Goal: Find specific page/section: Find specific page/section

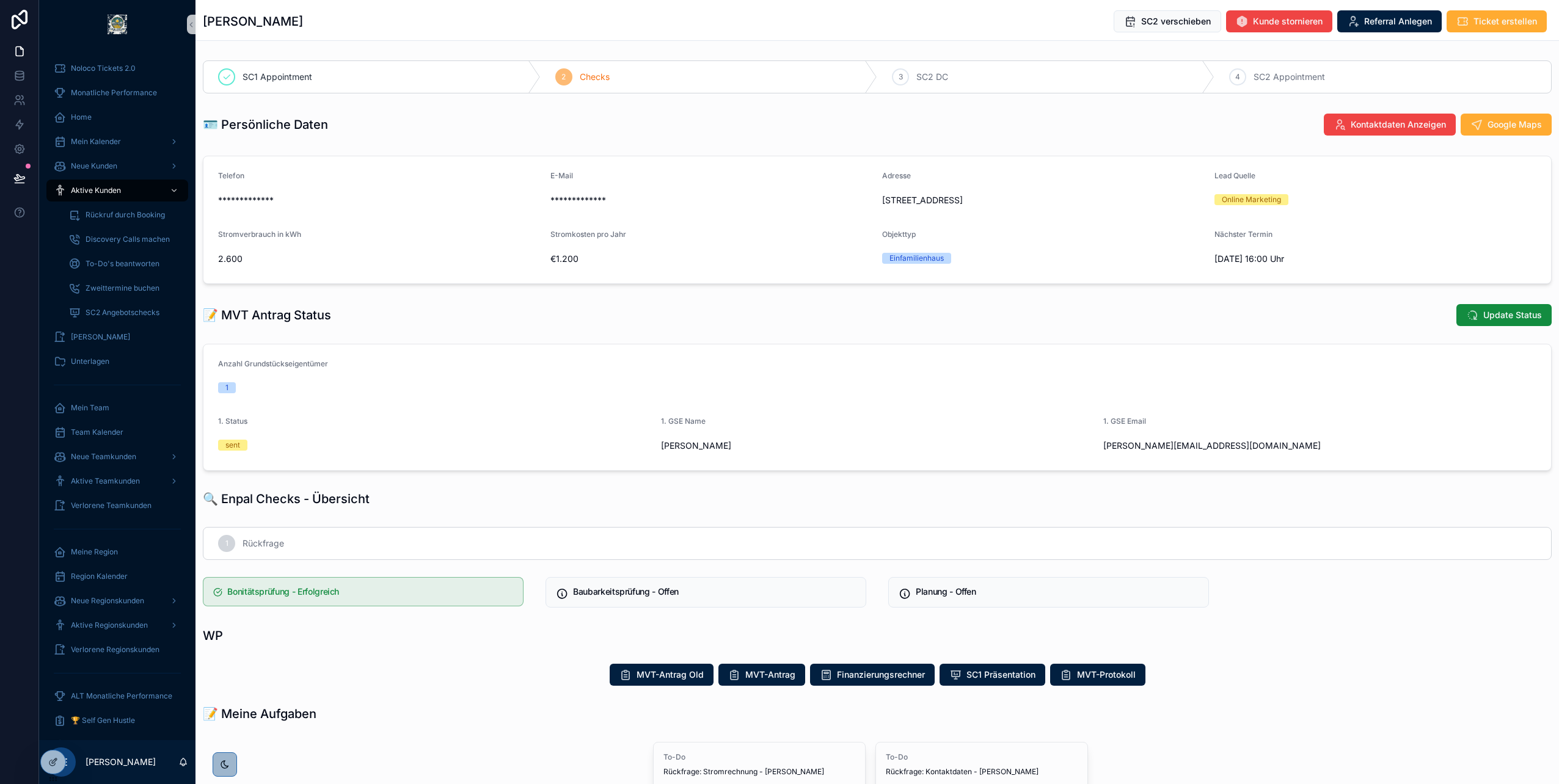
scroll to position [56, 0]
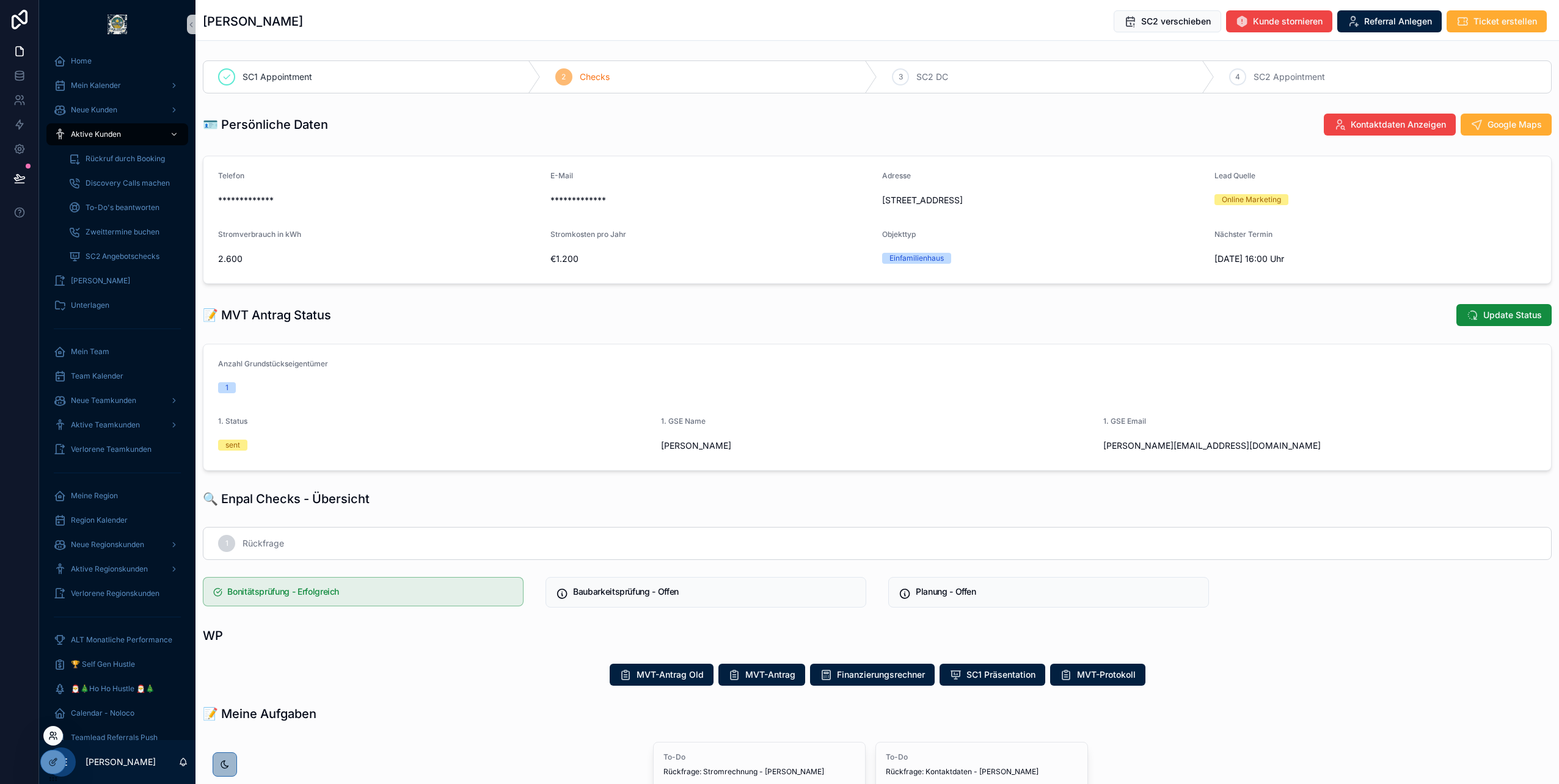
click at [53, 738] on icon at bounding box center [53, 736] width 10 height 10
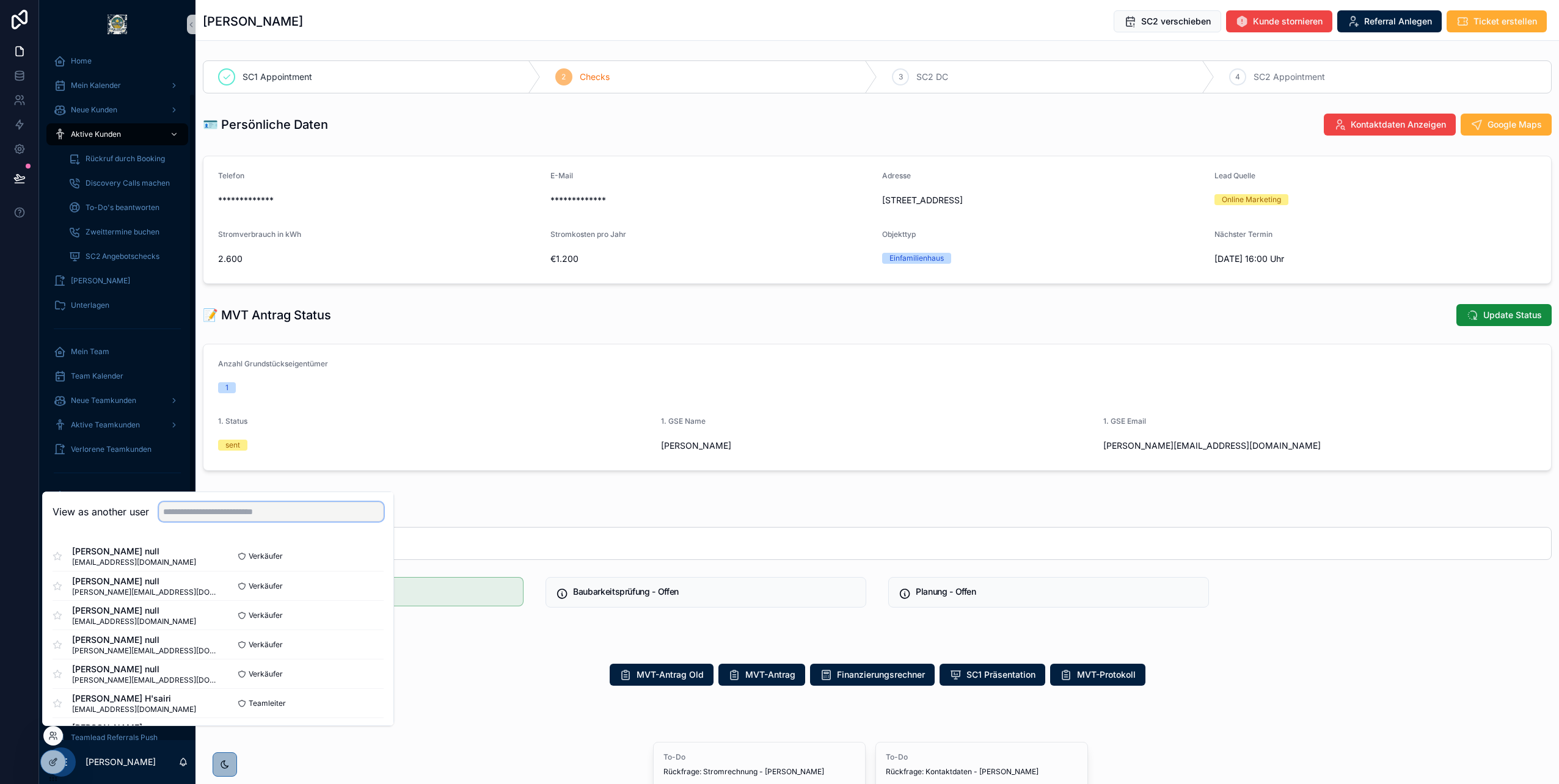
click at [272, 511] on input "text" at bounding box center [272, 512] width 225 height 20
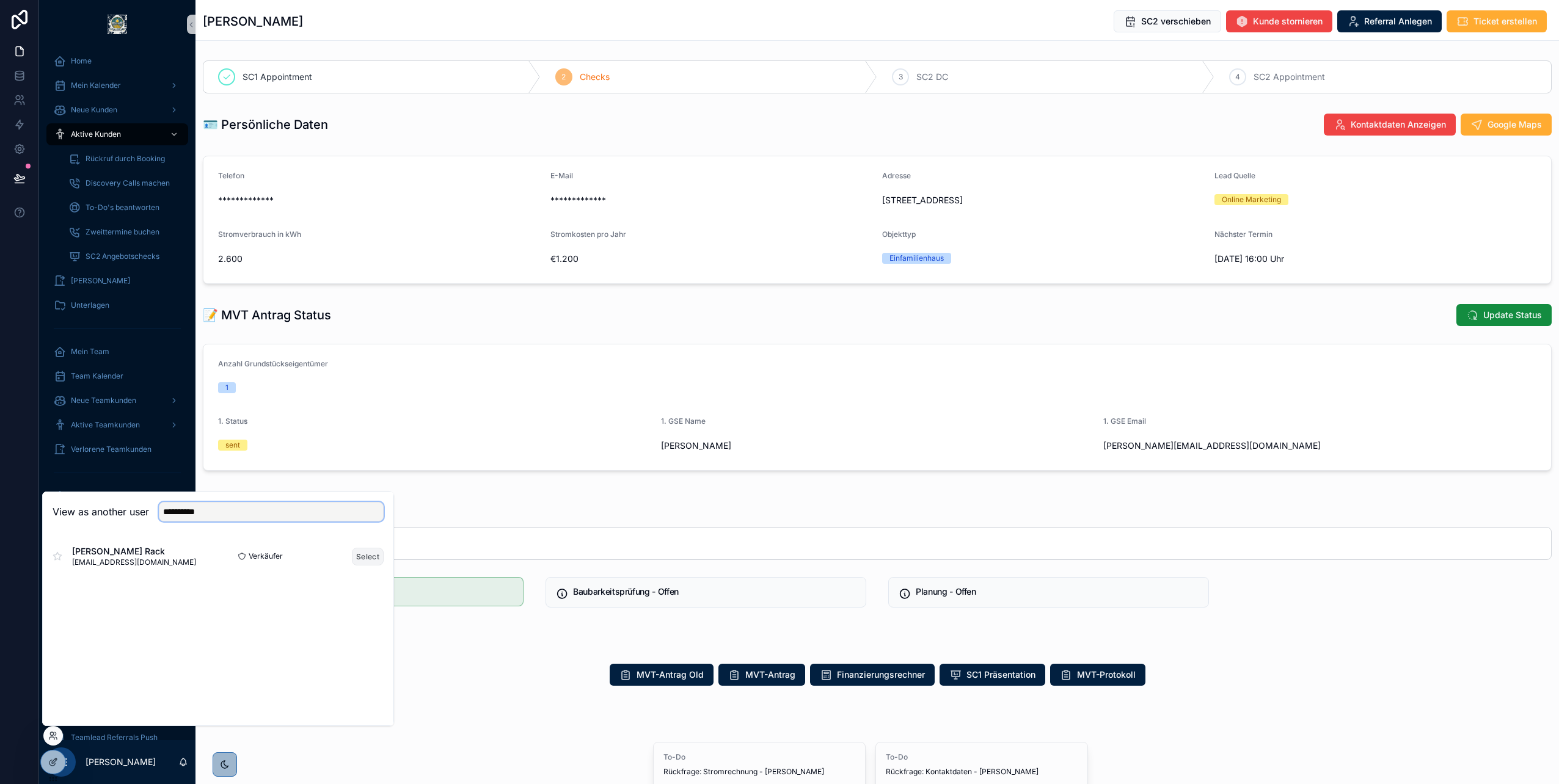
type input "**********"
click at [365, 551] on button "Select" at bounding box center [368, 556] width 32 height 18
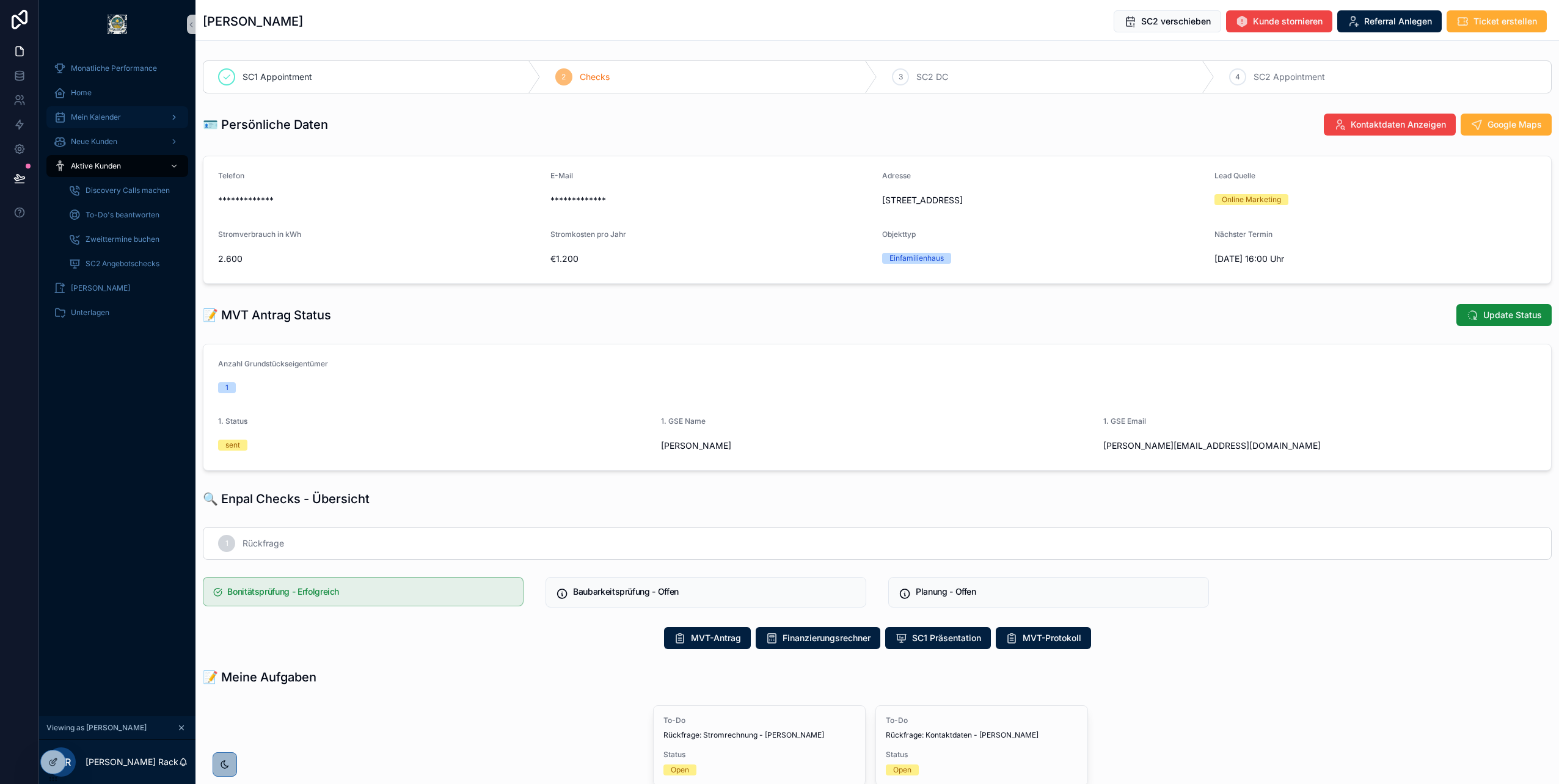
click at [120, 118] on span "Mein Kalender" at bounding box center [96, 117] width 50 height 10
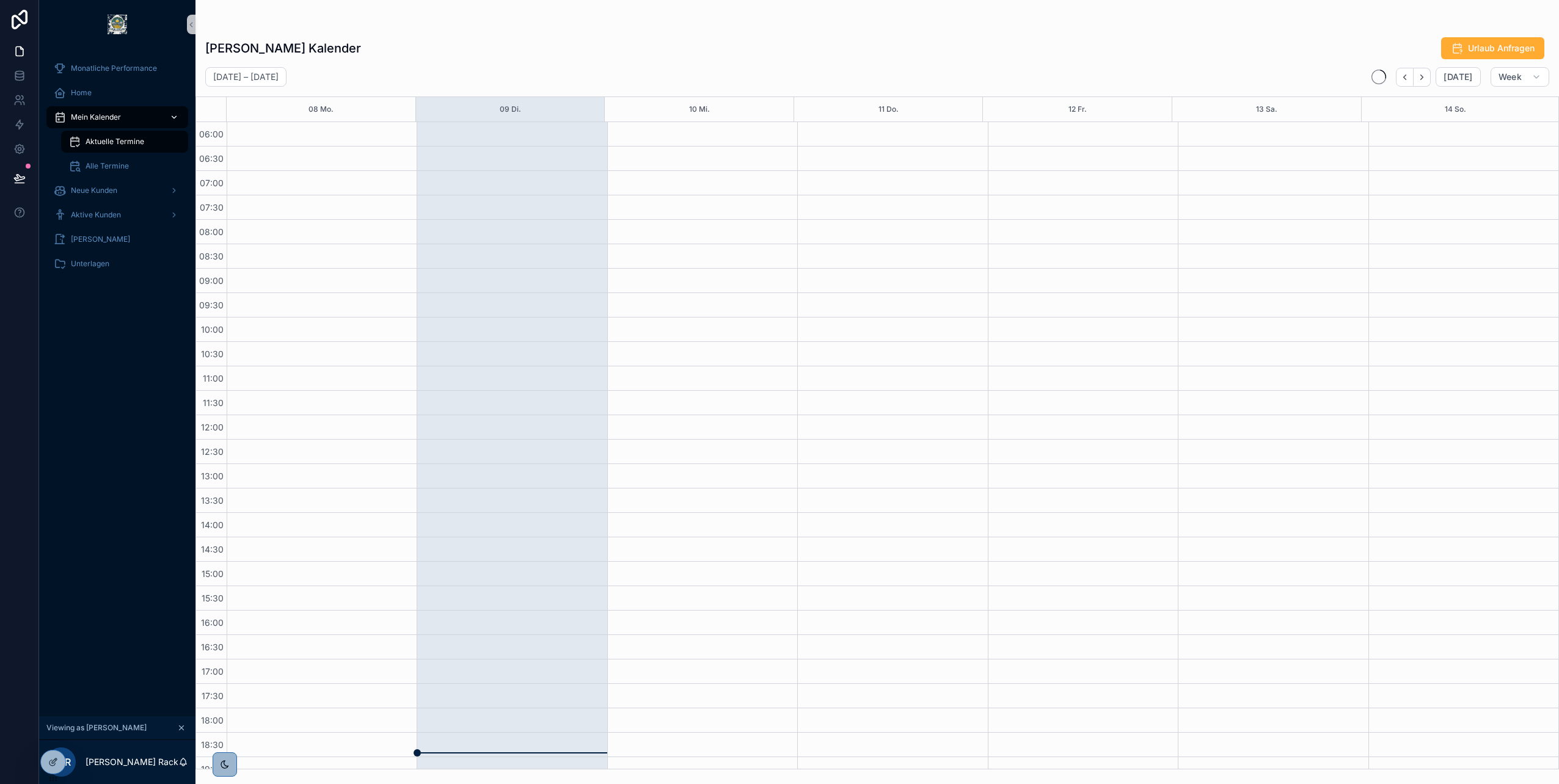
scroll to position [135, 0]
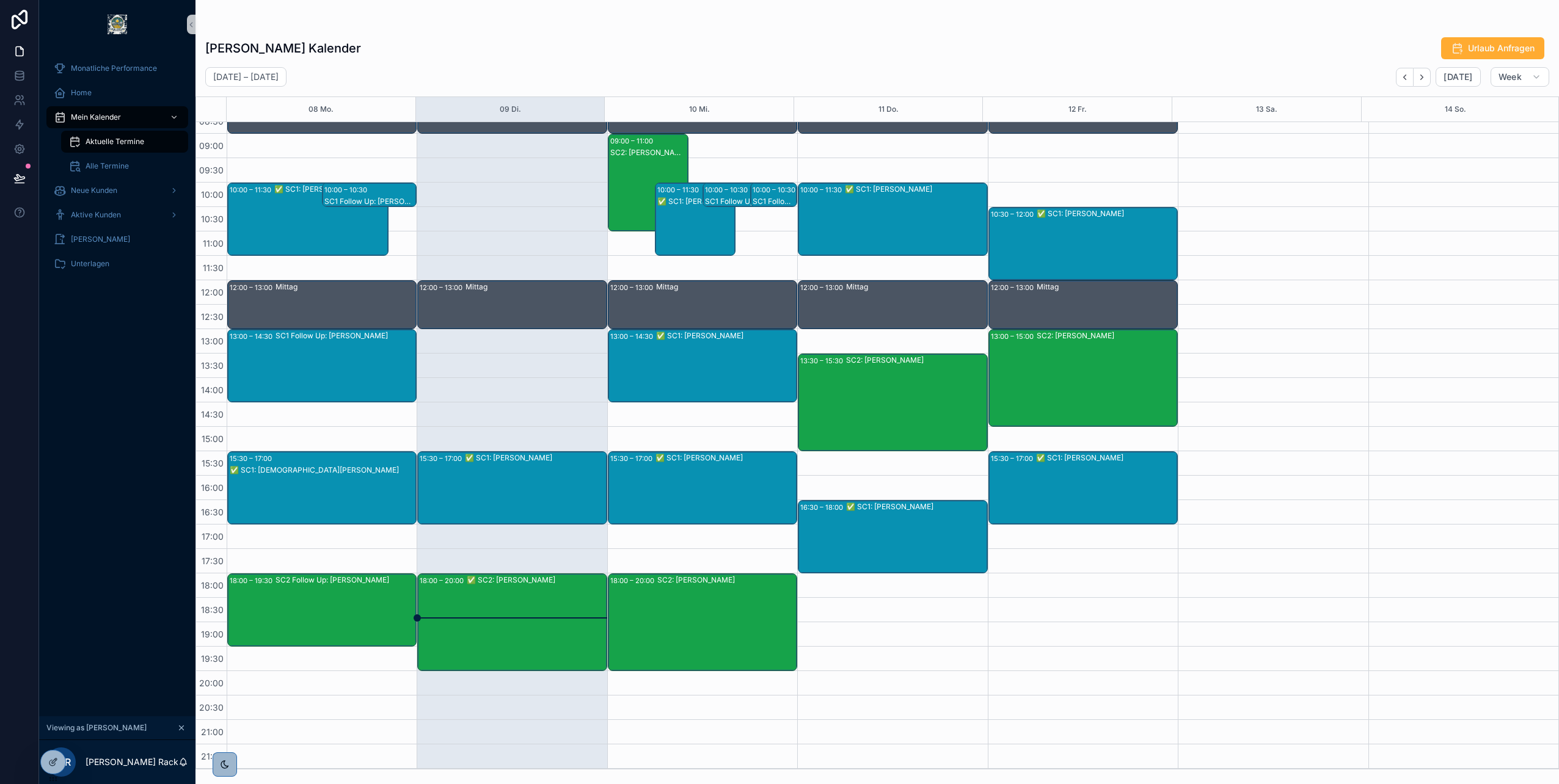
click at [511, 586] on div "✅ SC2: [PERSON_NAME]" at bounding box center [536, 622] width 139 height 95
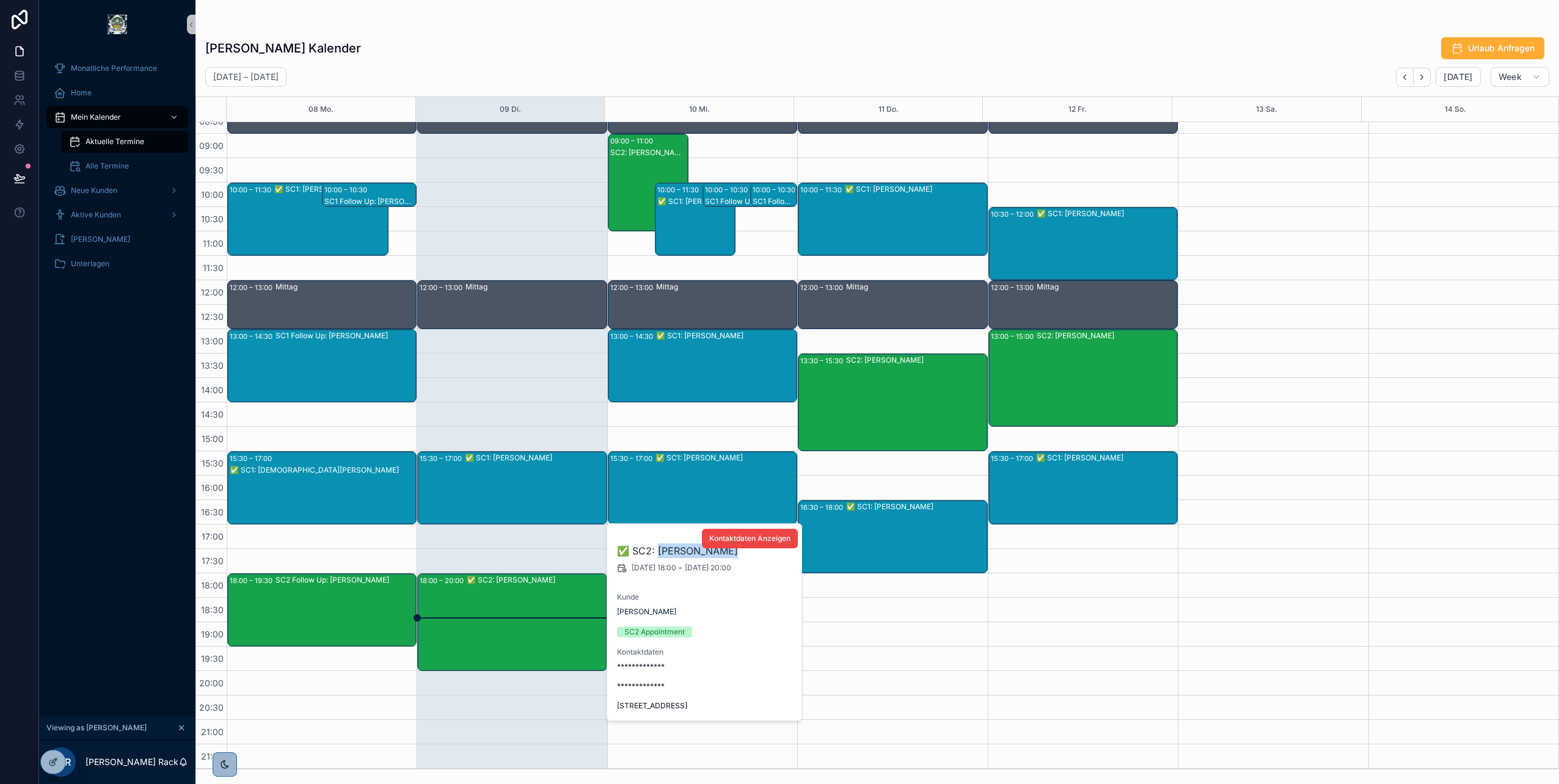
drag, startPoint x: 658, startPoint y: 551, endPoint x: 732, endPoint y: 553, distance: 74.0
click at [732, 553] on h2 "✅ SC2: Jürgen Schima" at bounding box center [705, 551] width 176 height 15
copy h2 "Jürgen Schima"
click at [754, 38] on div "Dawid Rack's Kalender Urlaub Anfragen" at bounding box center [877, 49] width 1344 height 23
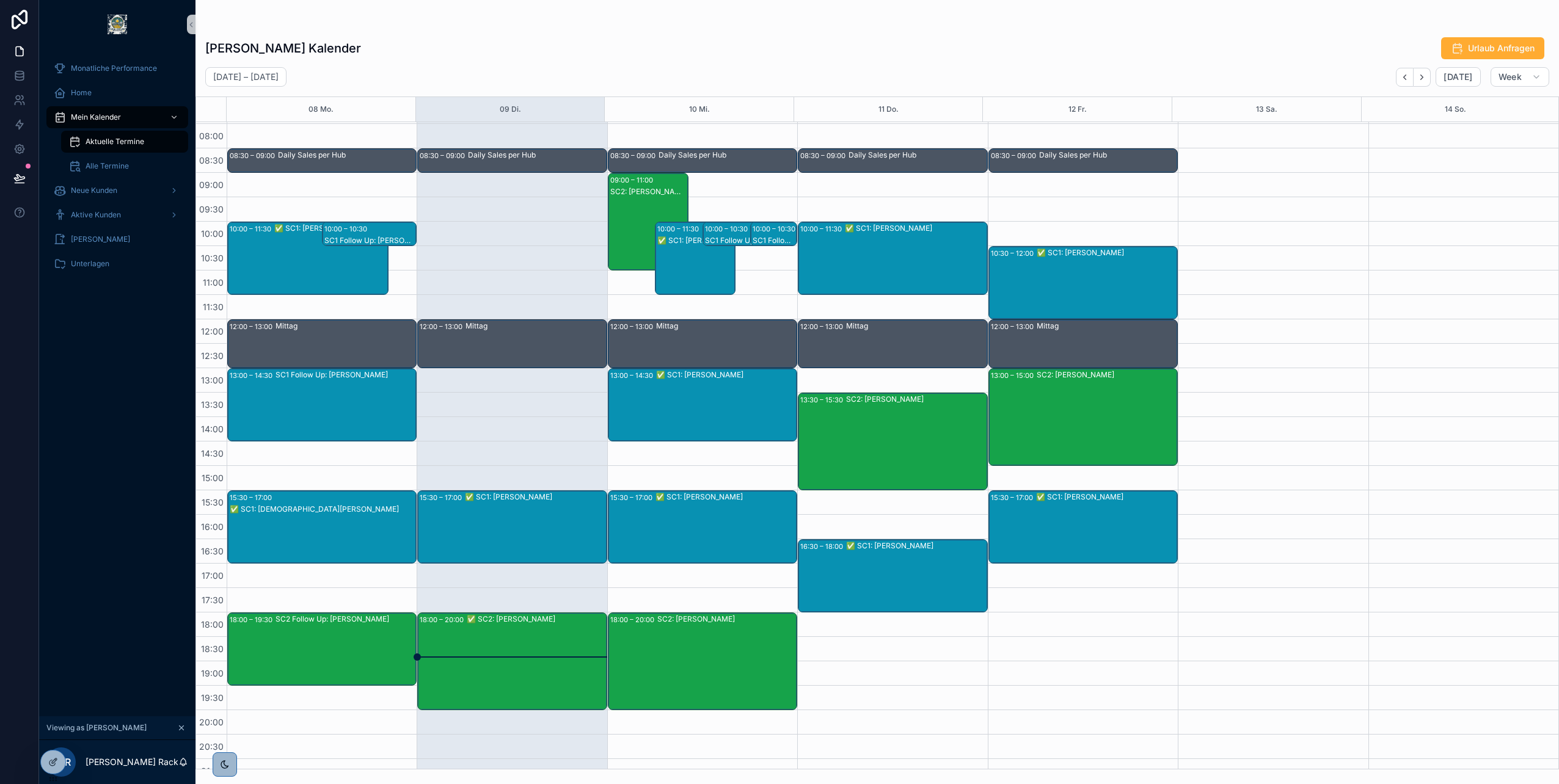
scroll to position [74, 0]
